Goal: Information Seeking & Learning: Learn about a topic

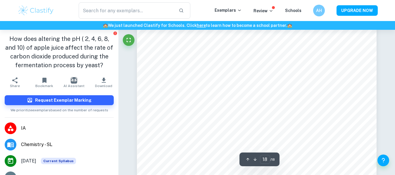
scroll to position [6156, 0]
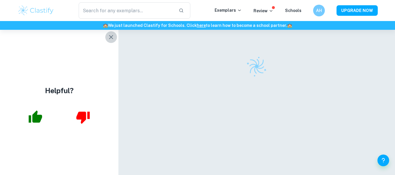
click at [109, 40] on icon "button" at bounding box center [111, 37] width 7 height 7
